Goal: Information Seeking & Learning: Learn about a topic

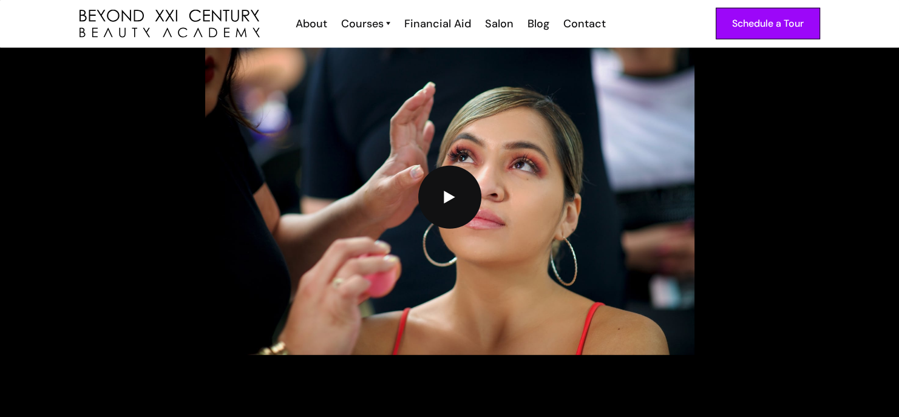
scroll to position [2975, 0]
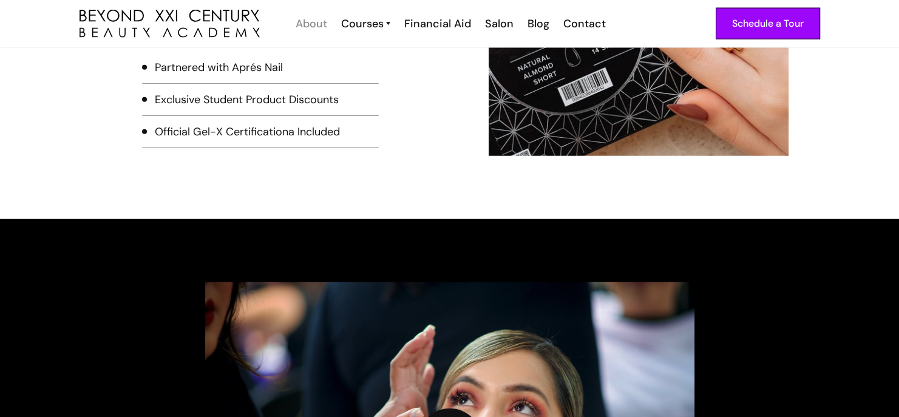
click at [319, 24] on div "About" at bounding box center [312, 24] width 32 height 16
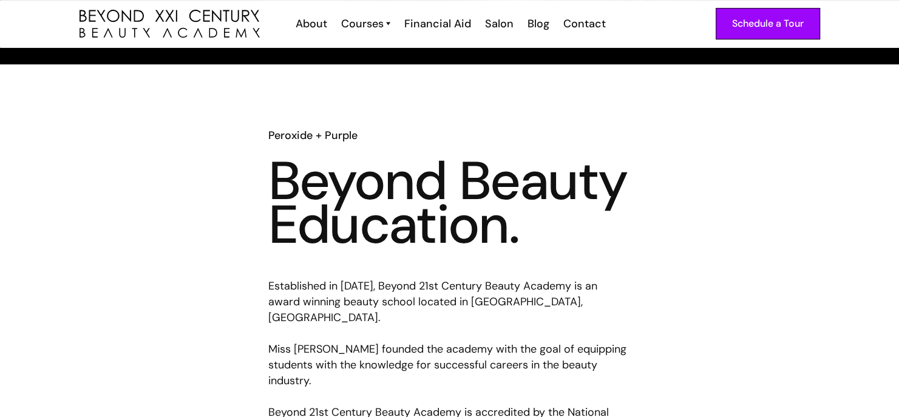
scroll to position [425, 0]
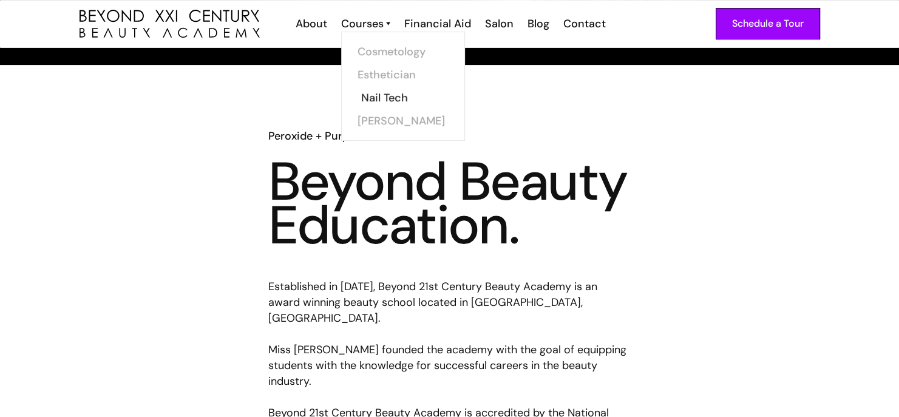
click at [379, 100] on link "Nail Tech" at bounding box center [406, 97] width 91 height 23
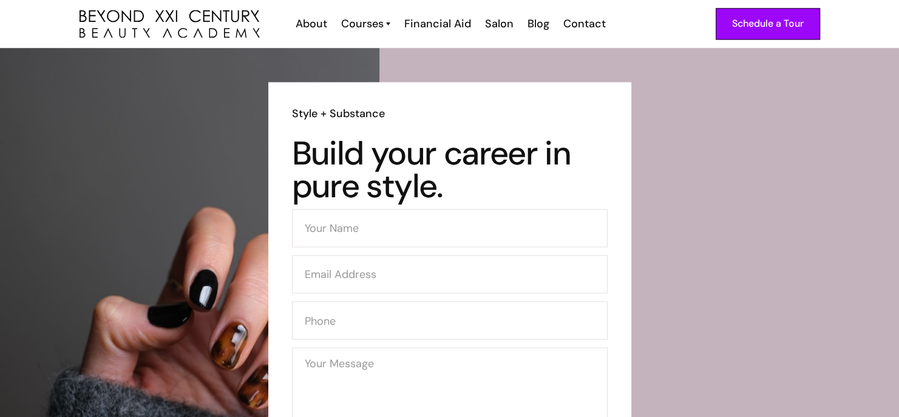
scroll to position [1907, 0]
